Goal: Information Seeking & Learning: Learn about a topic

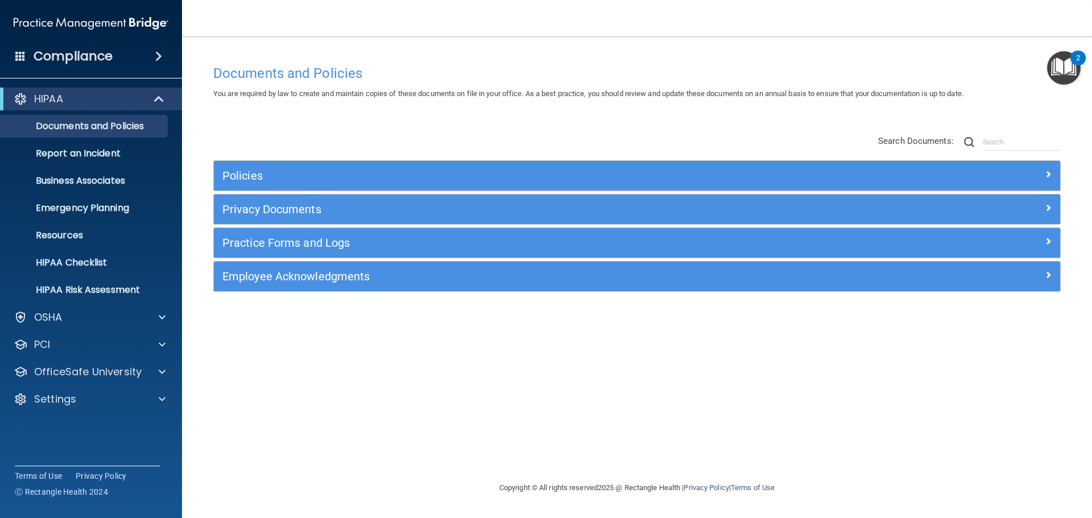
click at [288, 359] on div "Documents and Policies You are required by law to create and maintain copies of…" at bounding box center [637, 270] width 864 height 422
click at [82, 148] on p "Report an Incident" at bounding box center [84, 153] width 155 height 11
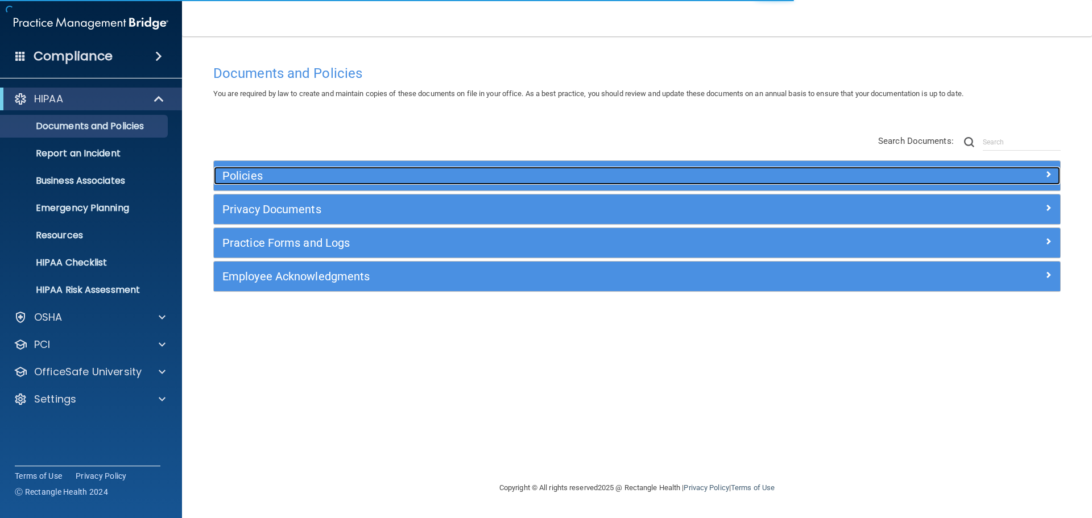
click at [367, 171] on h5 "Policies" at bounding box center [530, 175] width 617 height 13
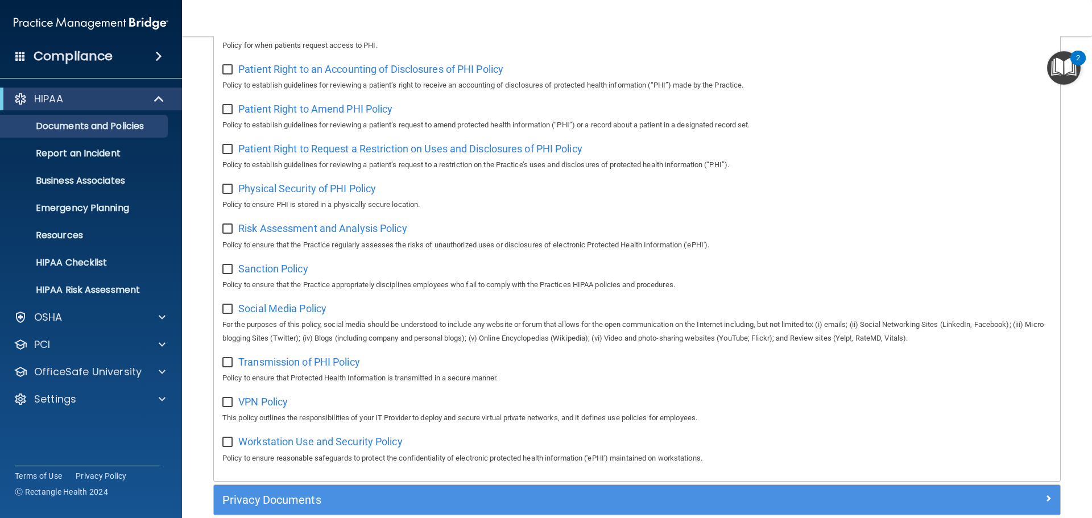
scroll to position [760, 0]
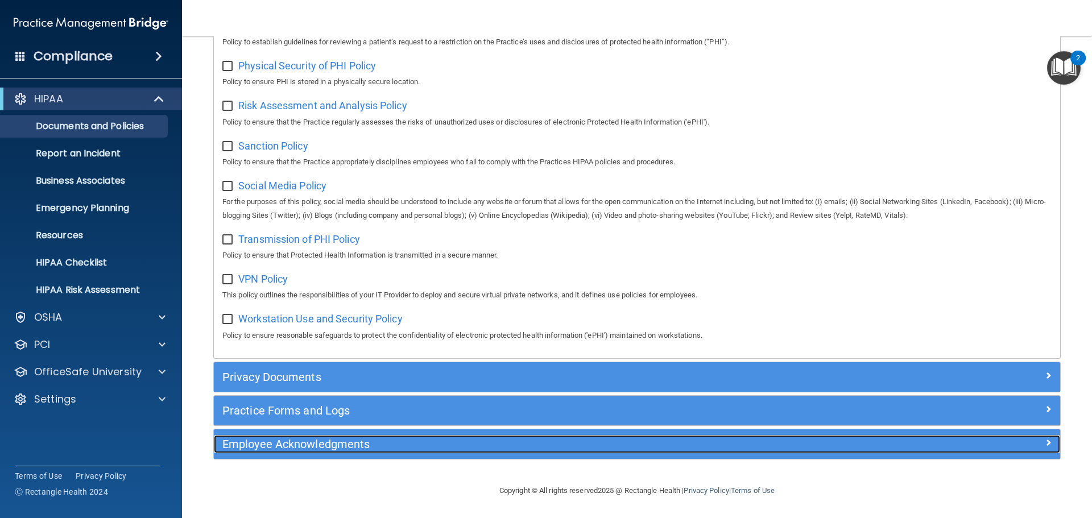
click at [280, 447] on h5 "Employee Acknowledgments" at bounding box center [530, 444] width 617 height 13
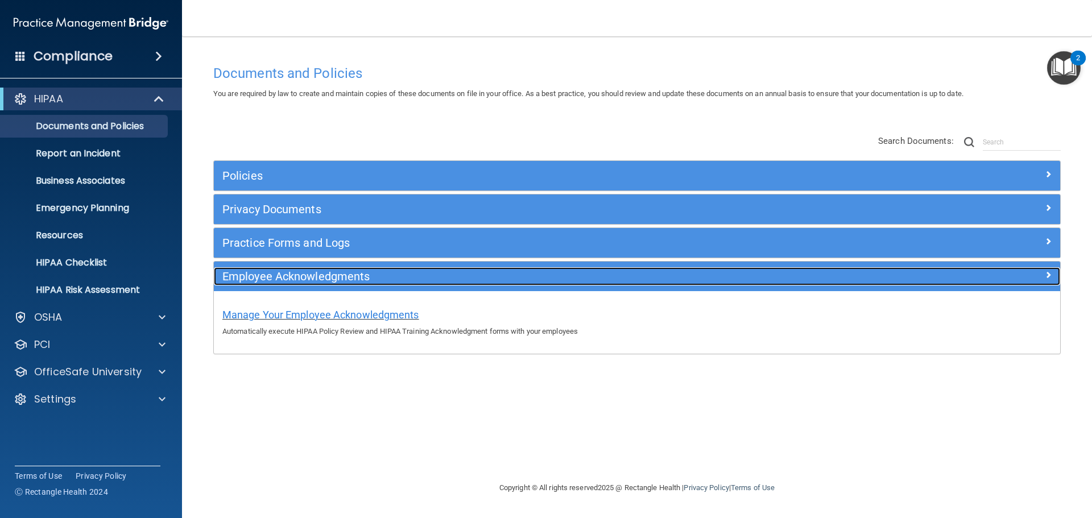
scroll to position [0, 0]
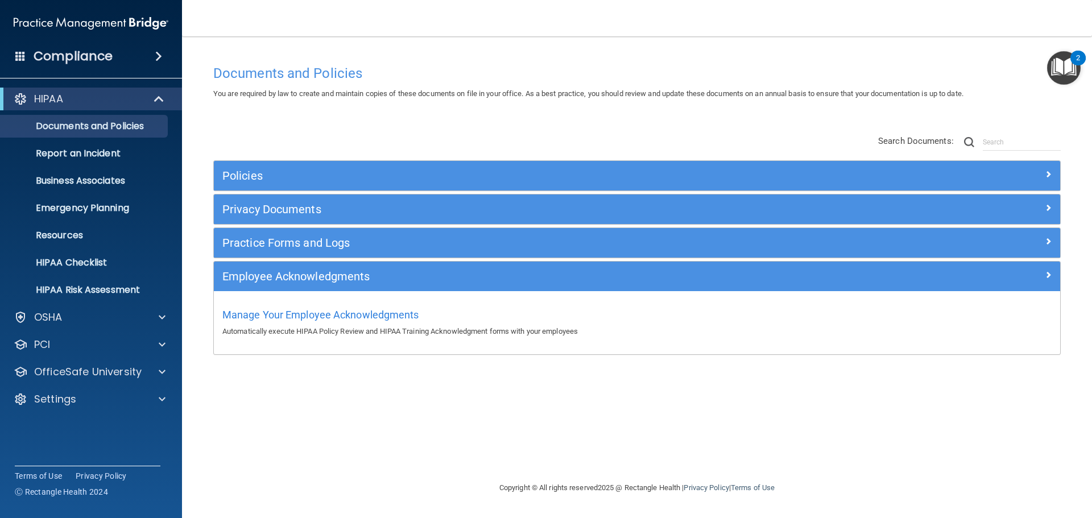
click at [267, 233] on div "Practice Forms and Logs" at bounding box center [637, 243] width 846 height 30
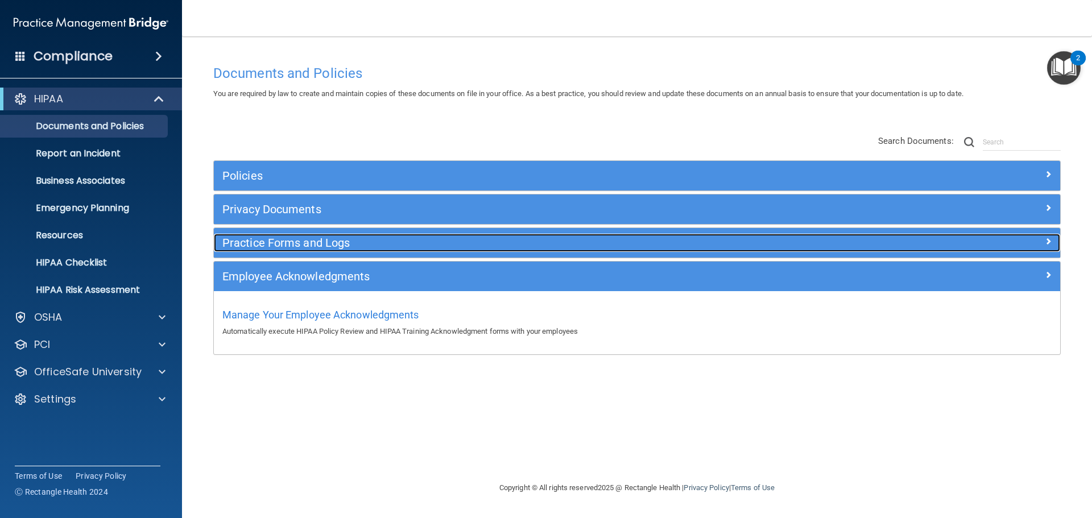
click at [270, 238] on h5 "Practice Forms and Logs" at bounding box center [530, 242] width 617 height 13
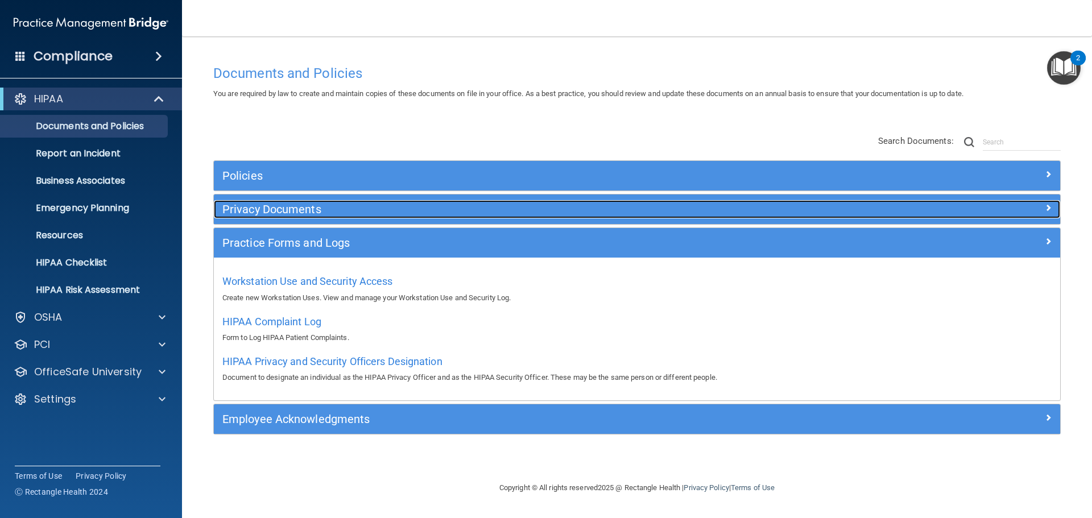
click at [256, 205] on h5 "Privacy Documents" at bounding box center [530, 209] width 617 height 13
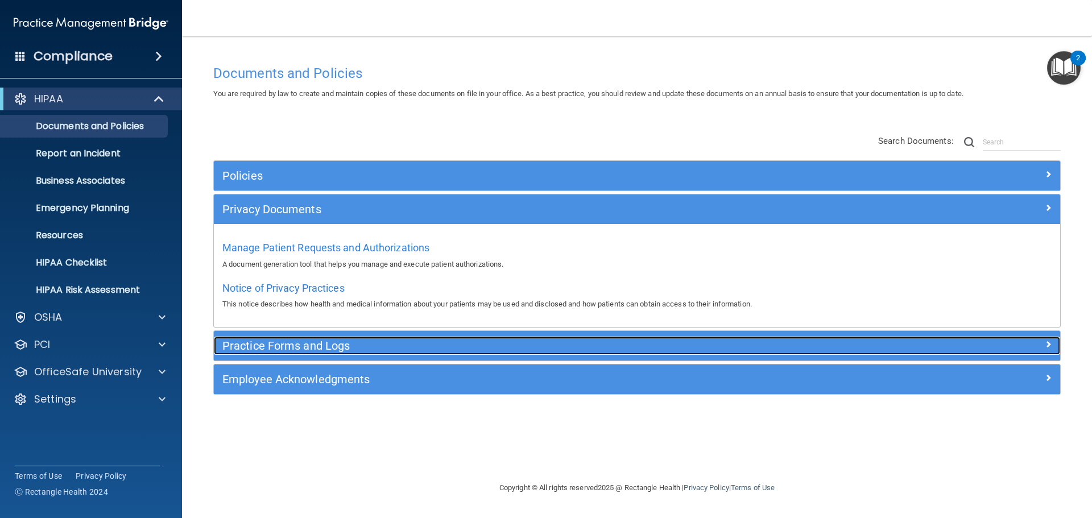
click at [293, 341] on h5 "Practice Forms and Logs" at bounding box center [530, 345] width 617 height 13
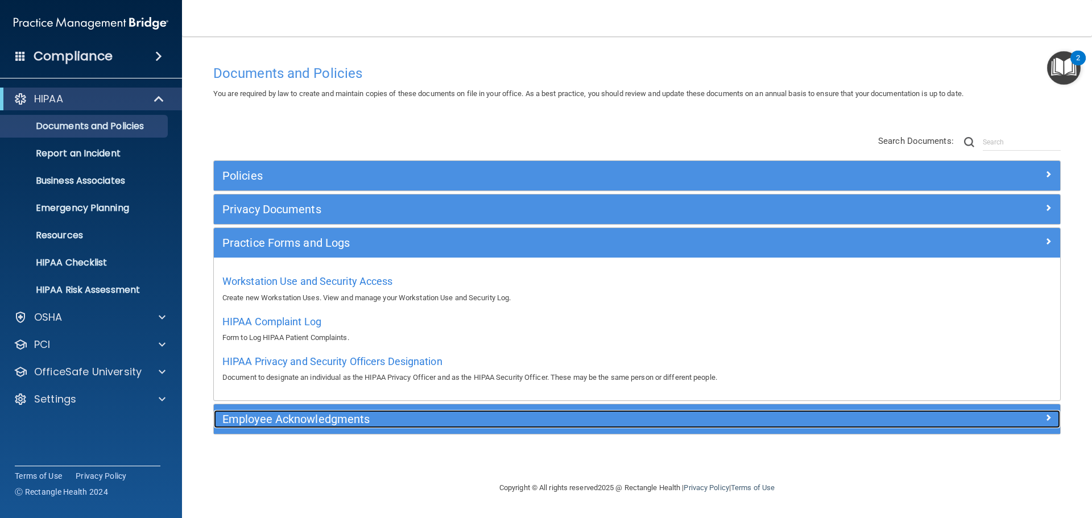
click at [317, 417] on h5 "Employee Acknowledgments" at bounding box center [530, 419] width 617 height 13
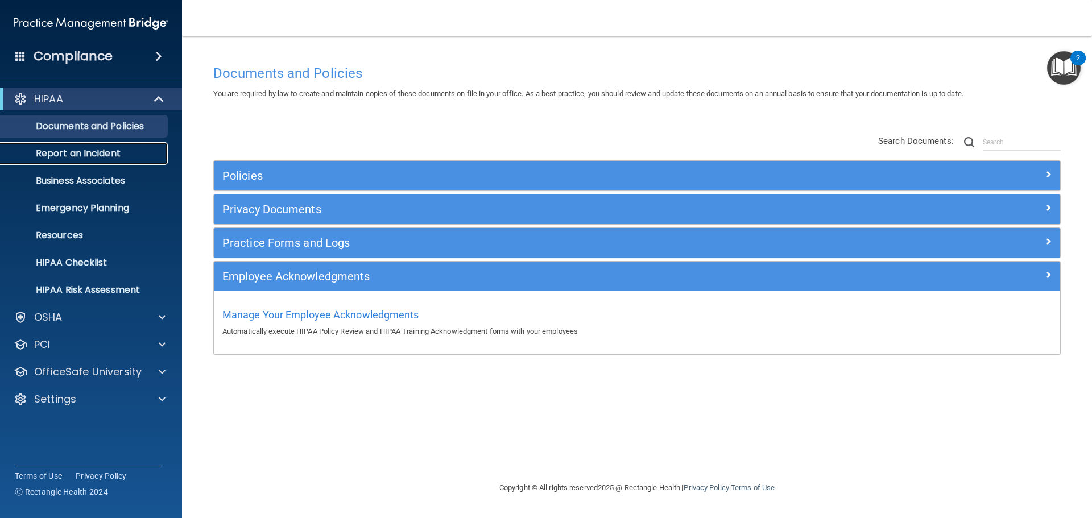
click at [68, 148] on p "Report an Incident" at bounding box center [84, 153] width 155 height 11
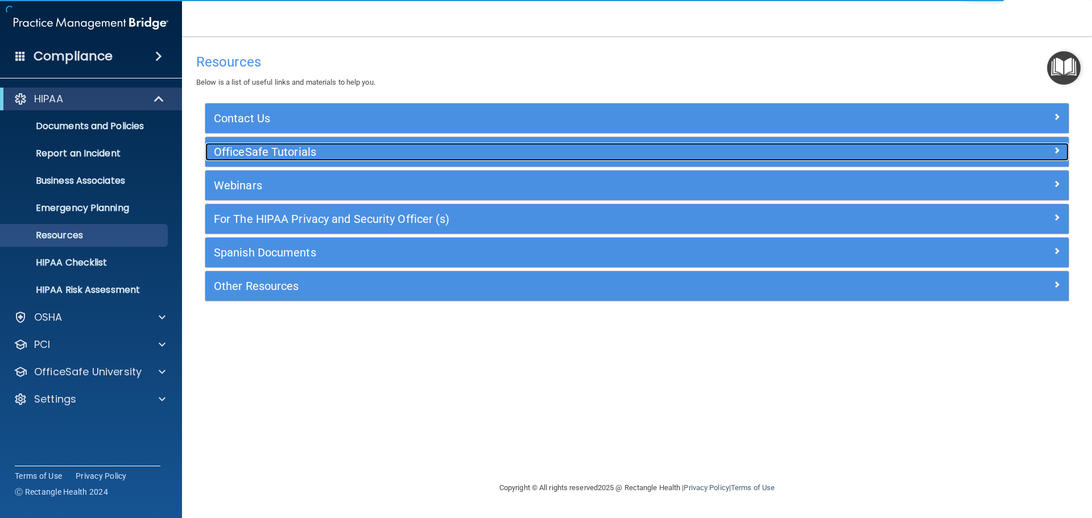
click at [279, 155] on h5 "OfficeSafe Tutorials" at bounding box center [529, 152] width 630 height 13
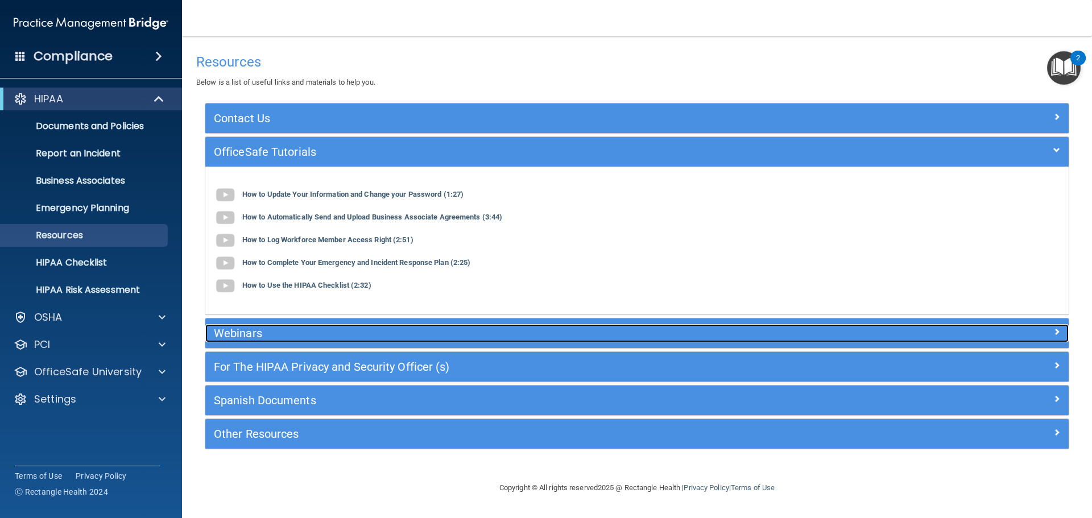
click at [319, 331] on h5 "Webinars" at bounding box center [529, 333] width 630 height 13
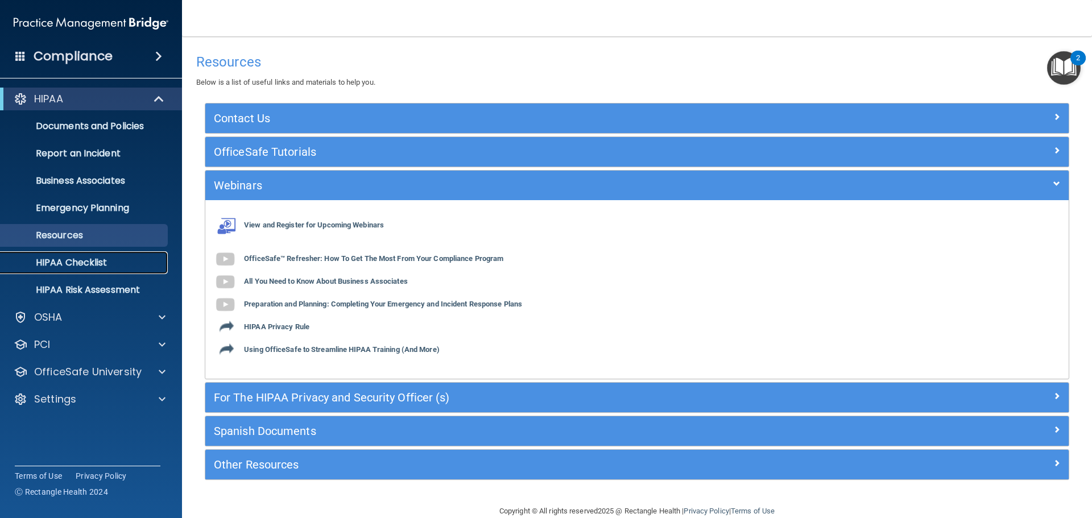
click at [78, 267] on p "HIPAA Checklist" at bounding box center [84, 262] width 155 height 11
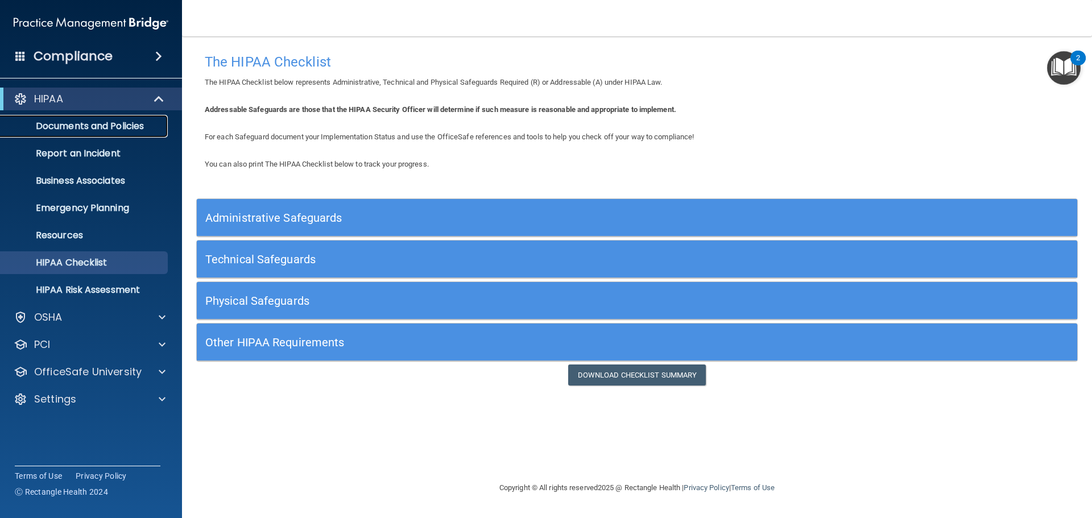
click at [105, 127] on p "Documents and Policies" at bounding box center [84, 126] width 155 height 11
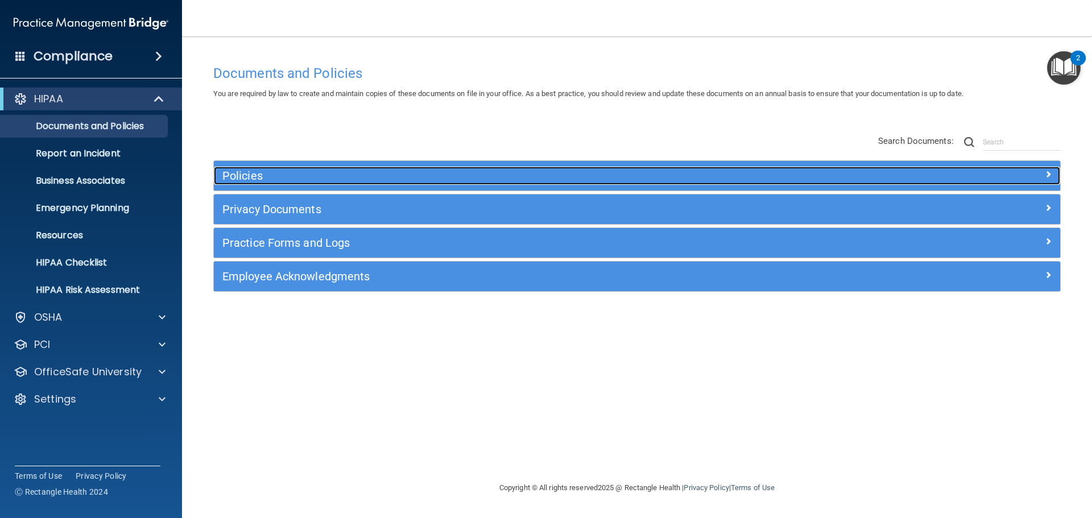
click at [242, 169] on h5 "Policies" at bounding box center [530, 175] width 617 height 13
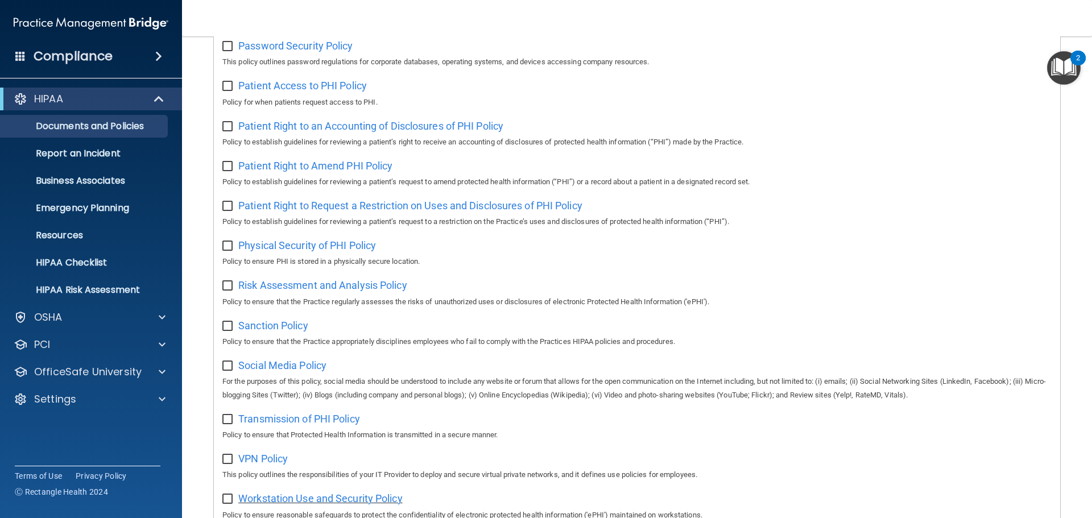
scroll to position [760, 0]
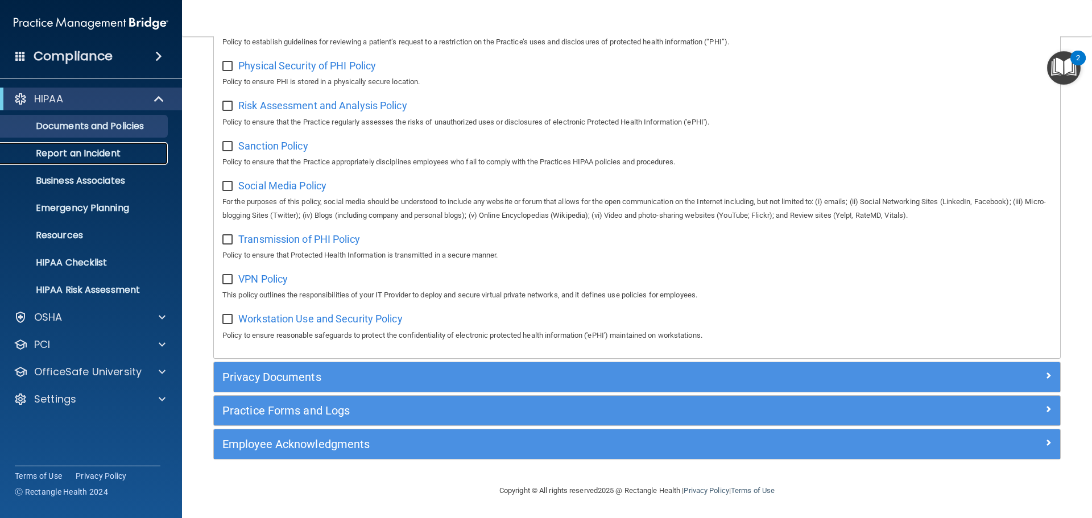
click at [85, 156] on p "Report an Incident" at bounding box center [84, 153] width 155 height 11
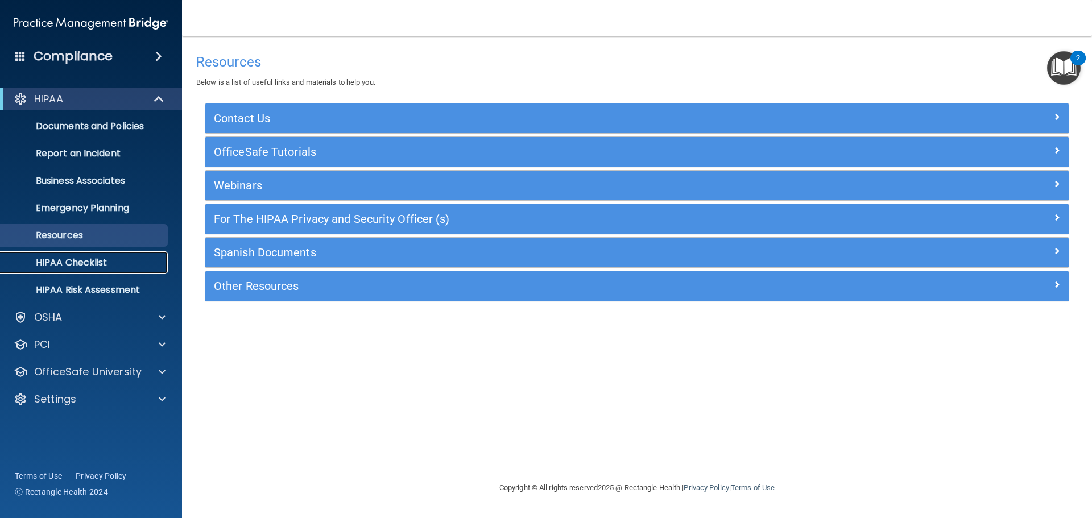
click at [91, 264] on p "HIPAA Checklist" at bounding box center [84, 262] width 155 height 11
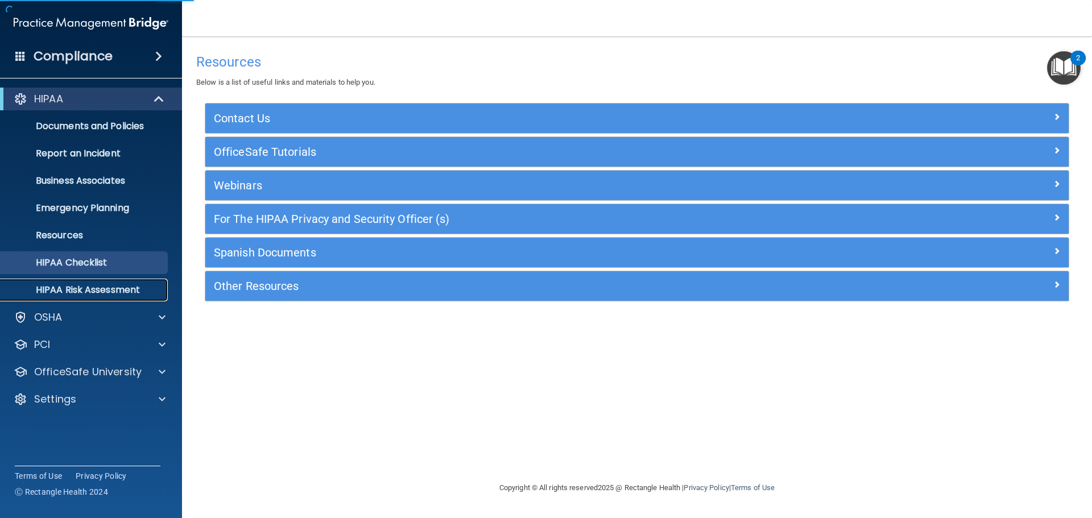
click at [65, 289] on p "HIPAA Risk Assessment" at bounding box center [84, 289] width 155 height 11
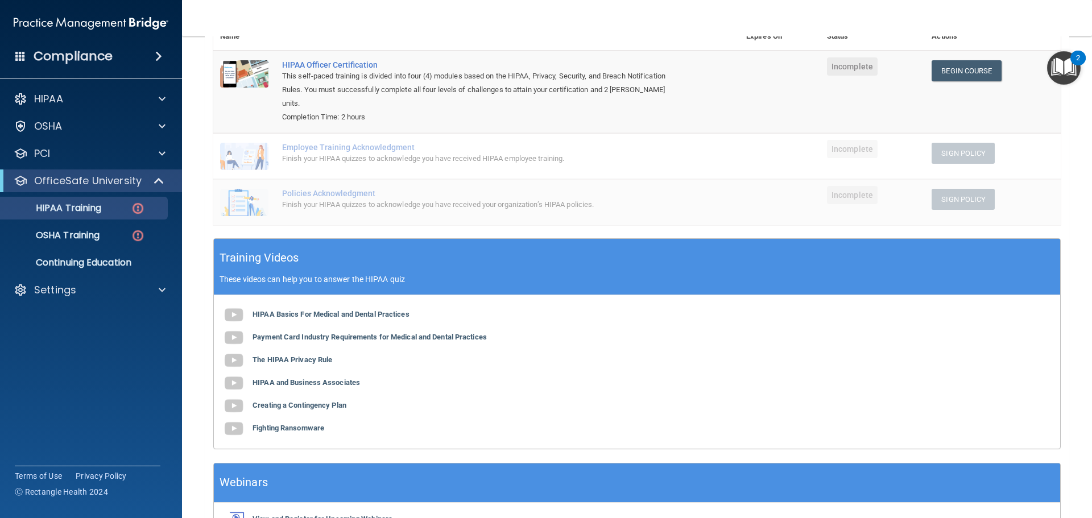
scroll to position [210, 0]
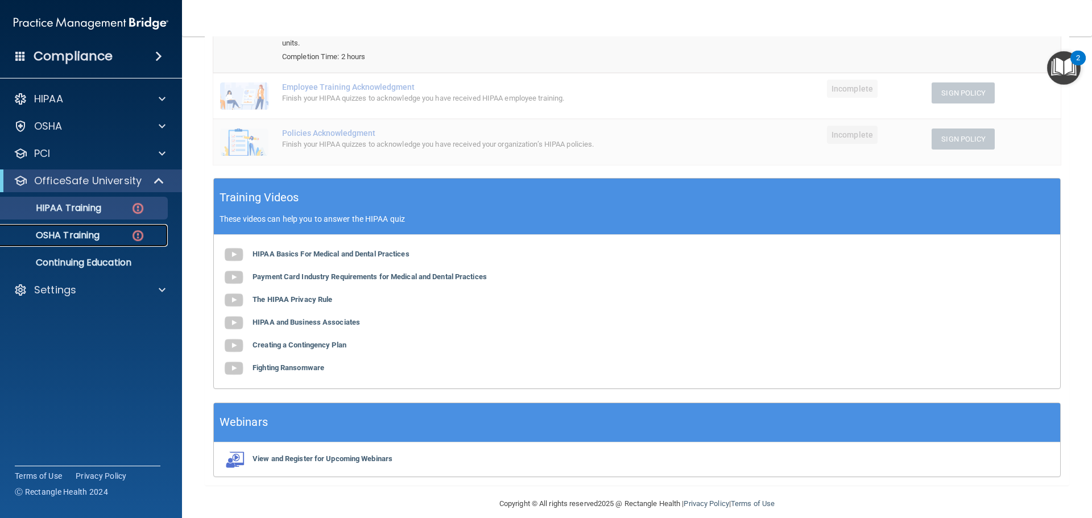
click at [85, 237] on p "OSHA Training" at bounding box center [53, 235] width 92 height 11
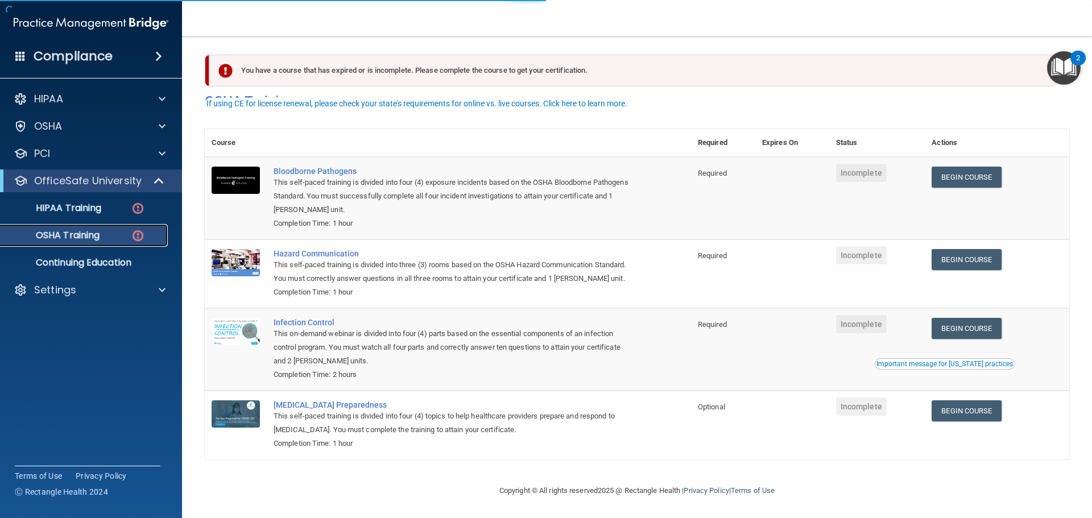
scroll to position [19, 0]
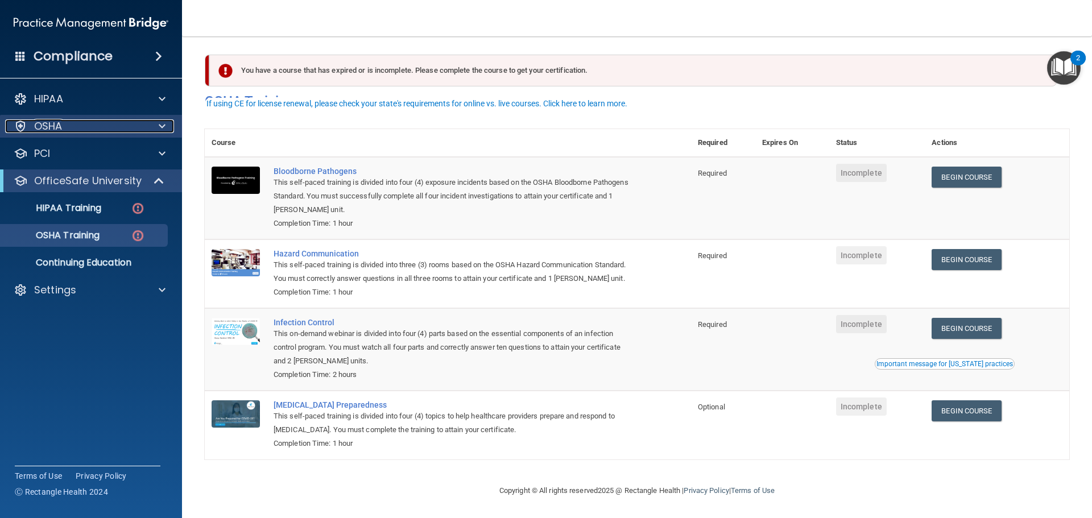
click at [75, 125] on div "OSHA" at bounding box center [75, 126] width 141 height 14
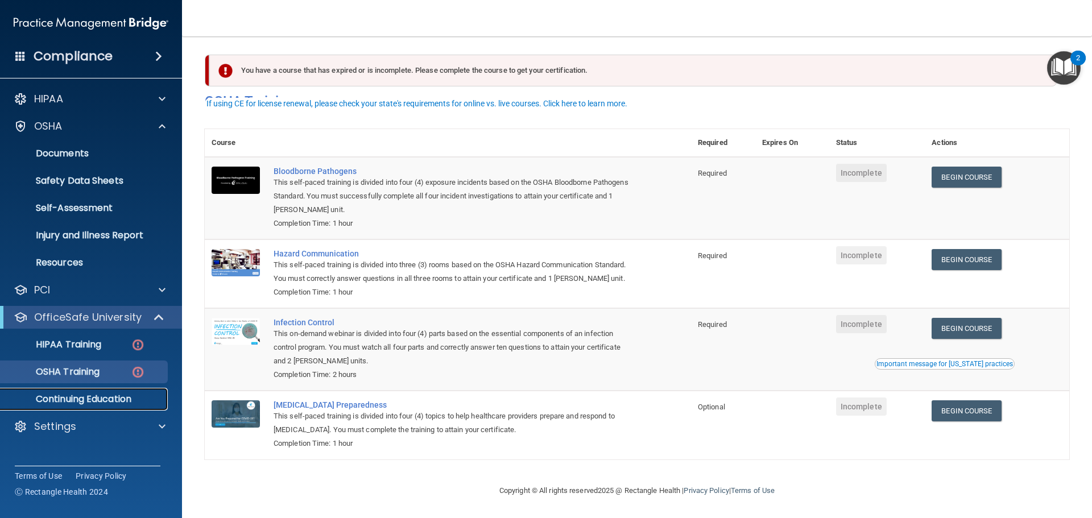
click at [121, 392] on link "Continuing Education" at bounding box center [78, 399] width 179 height 23
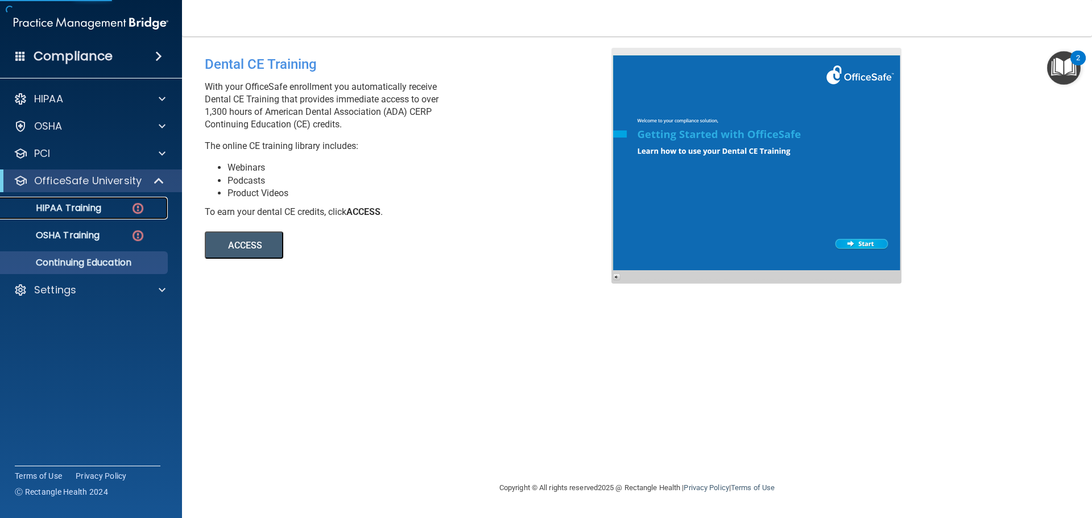
click at [65, 212] on p "HIPAA Training" at bounding box center [54, 207] width 94 height 11
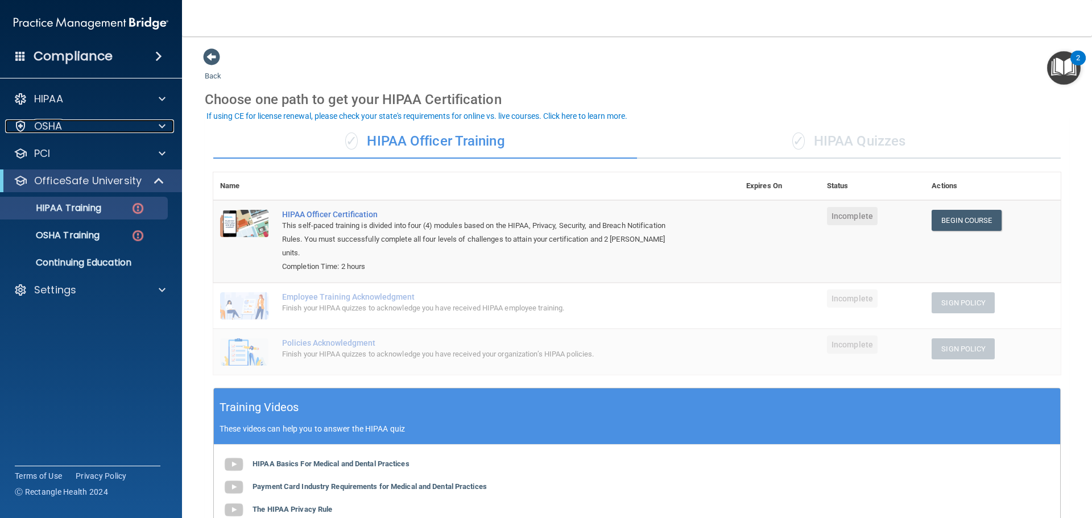
drag, startPoint x: 54, startPoint y: 123, endPoint x: 111, endPoint y: 138, distance: 59.2
click at [54, 123] on p "OSHA" at bounding box center [48, 126] width 28 height 14
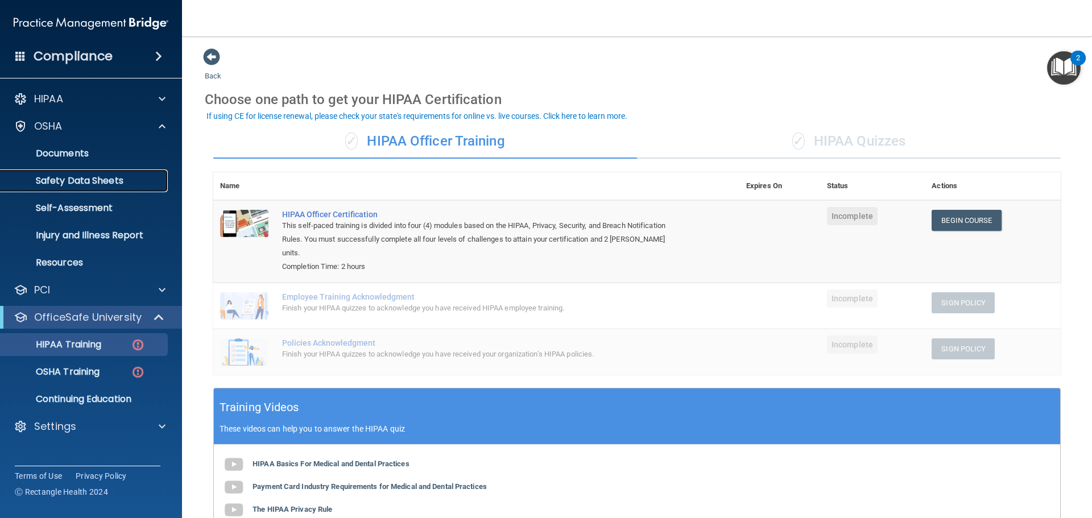
click at [79, 180] on p "Safety Data Sheets" at bounding box center [84, 180] width 155 height 11
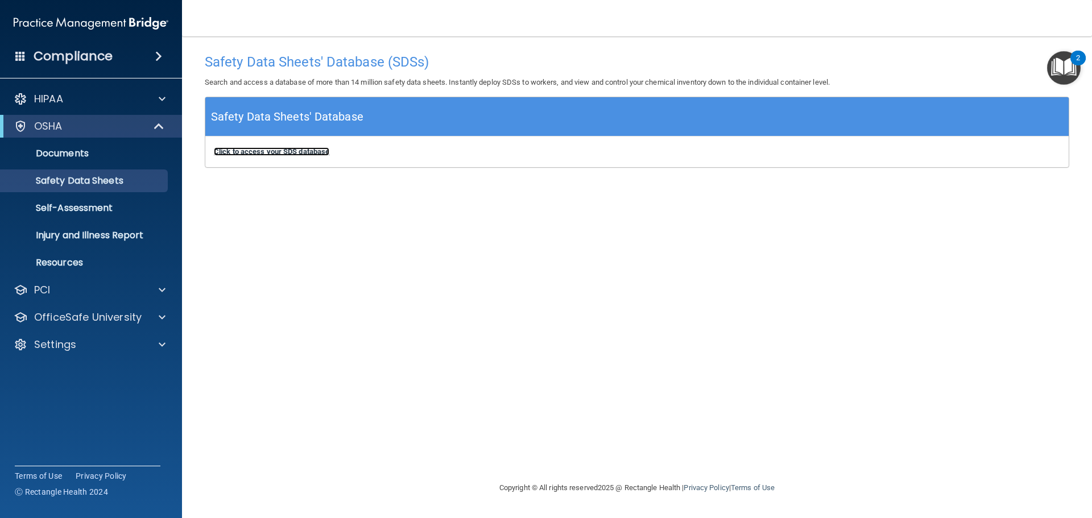
click at [270, 153] on b "Click to access your SDS database" at bounding box center [271, 151] width 115 height 9
click at [60, 211] on p "Self-Assessment" at bounding box center [84, 207] width 155 height 11
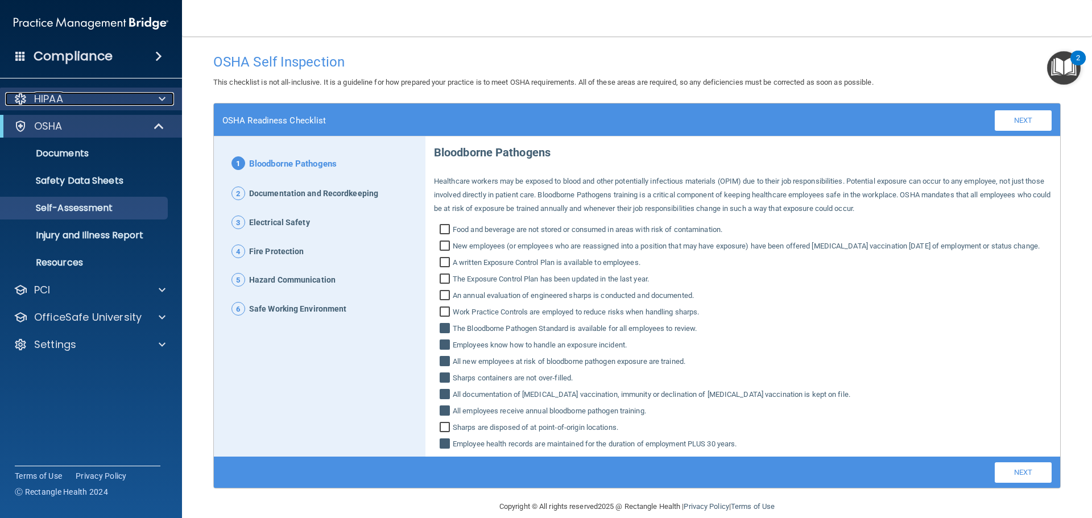
click at [47, 102] on p "HIPAA" at bounding box center [48, 99] width 29 height 14
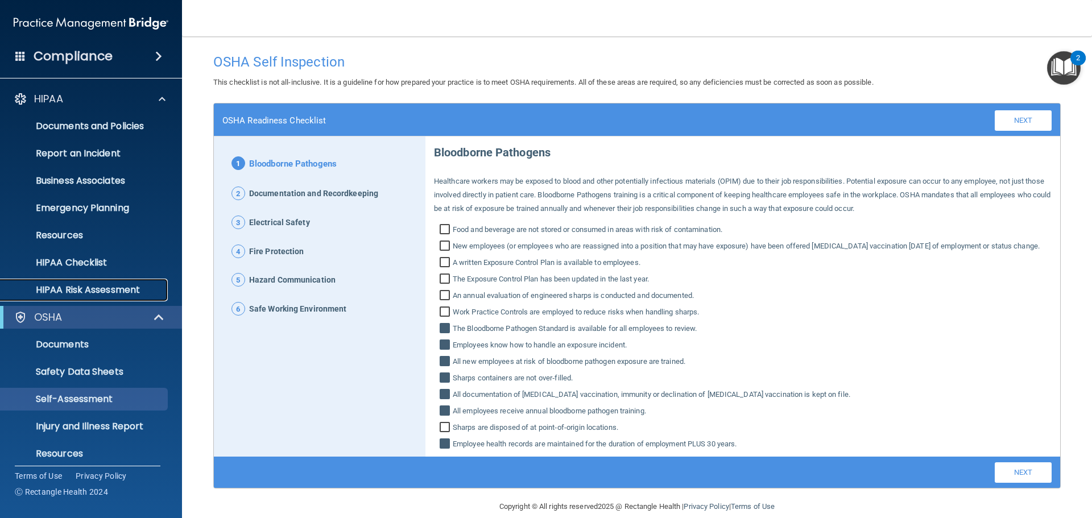
click at [63, 286] on p "HIPAA Risk Assessment" at bounding box center [84, 289] width 155 height 11
